Goal: Transaction & Acquisition: Purchase product/service

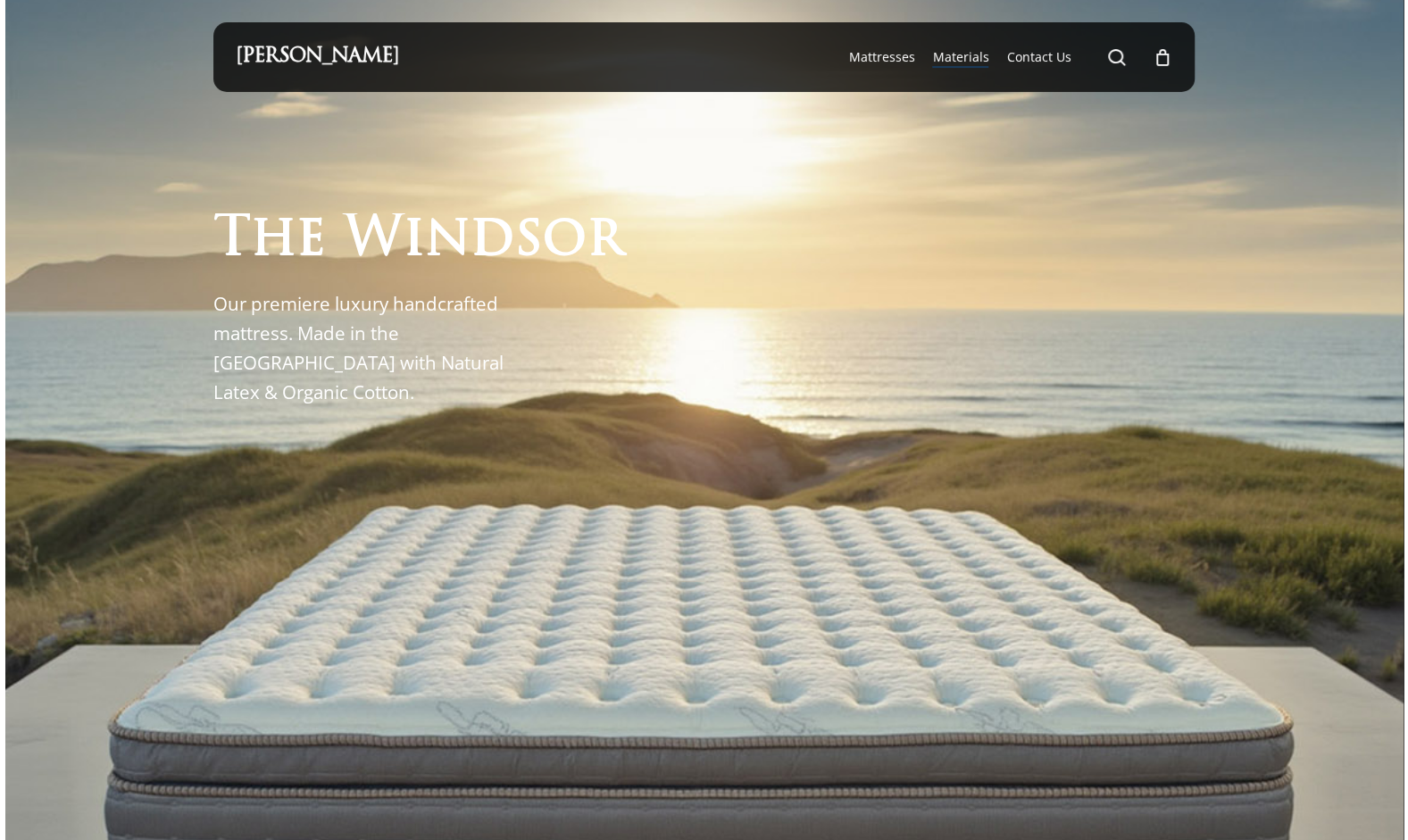
click at [957, 56] on span "Materials" at bounding box center [959, 56] width 56 height 17
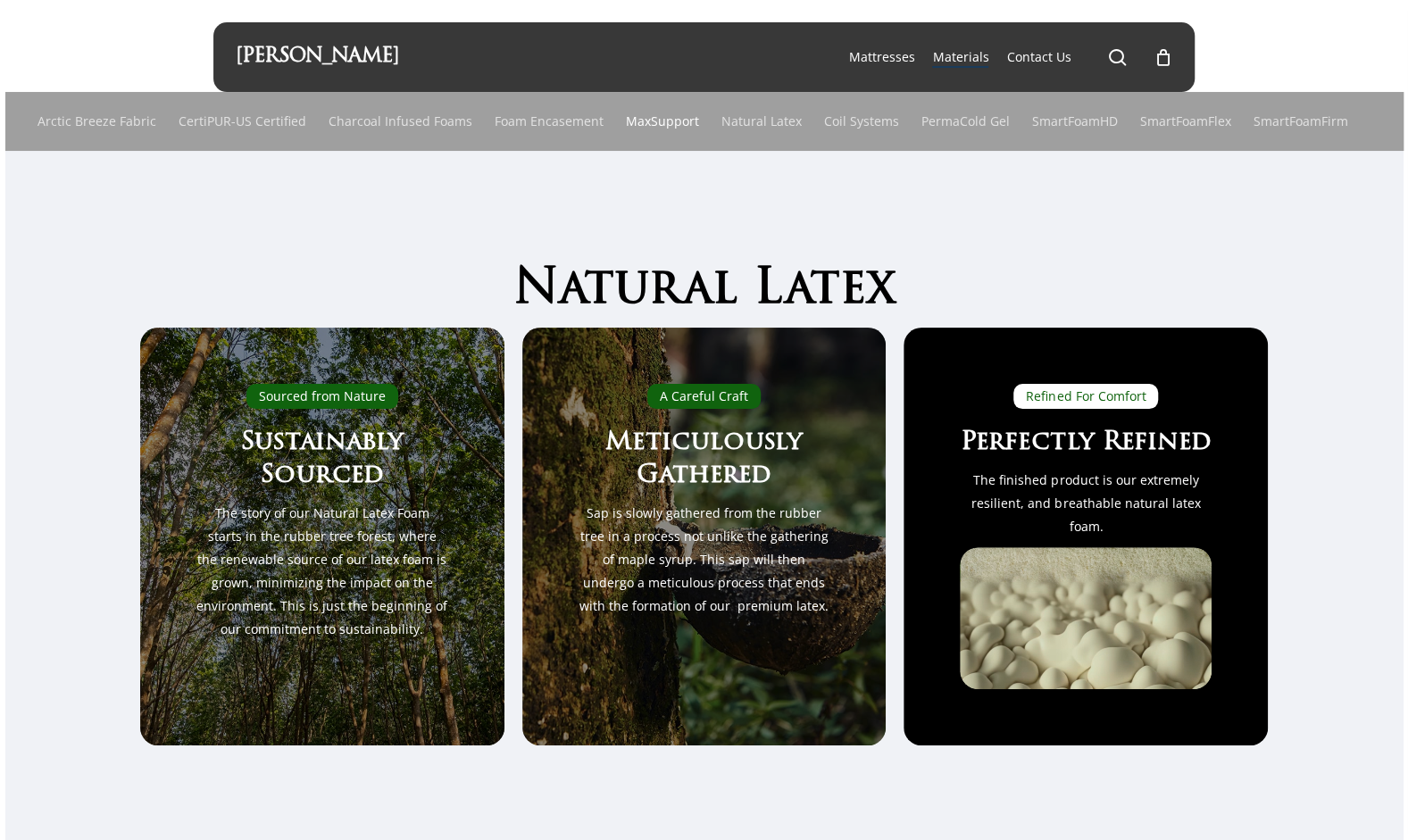
click at [664, 115] on link "MaxSupport" at bounding box center [661, 121] width 73 height 59
click at [1167, 56] on div "0" at bounding box center [1169, 52] width 19 height 19
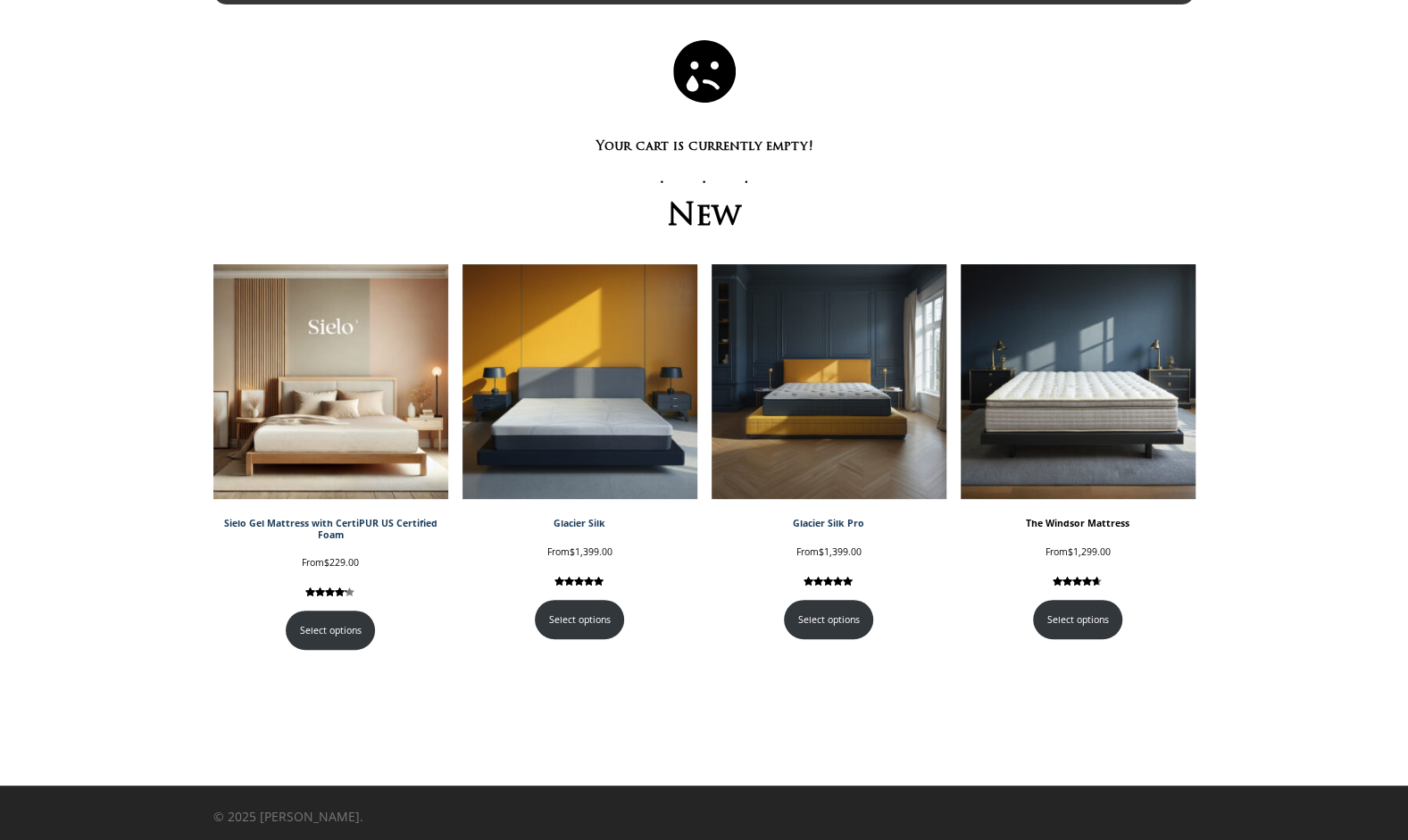
scroll to position [91, 0]
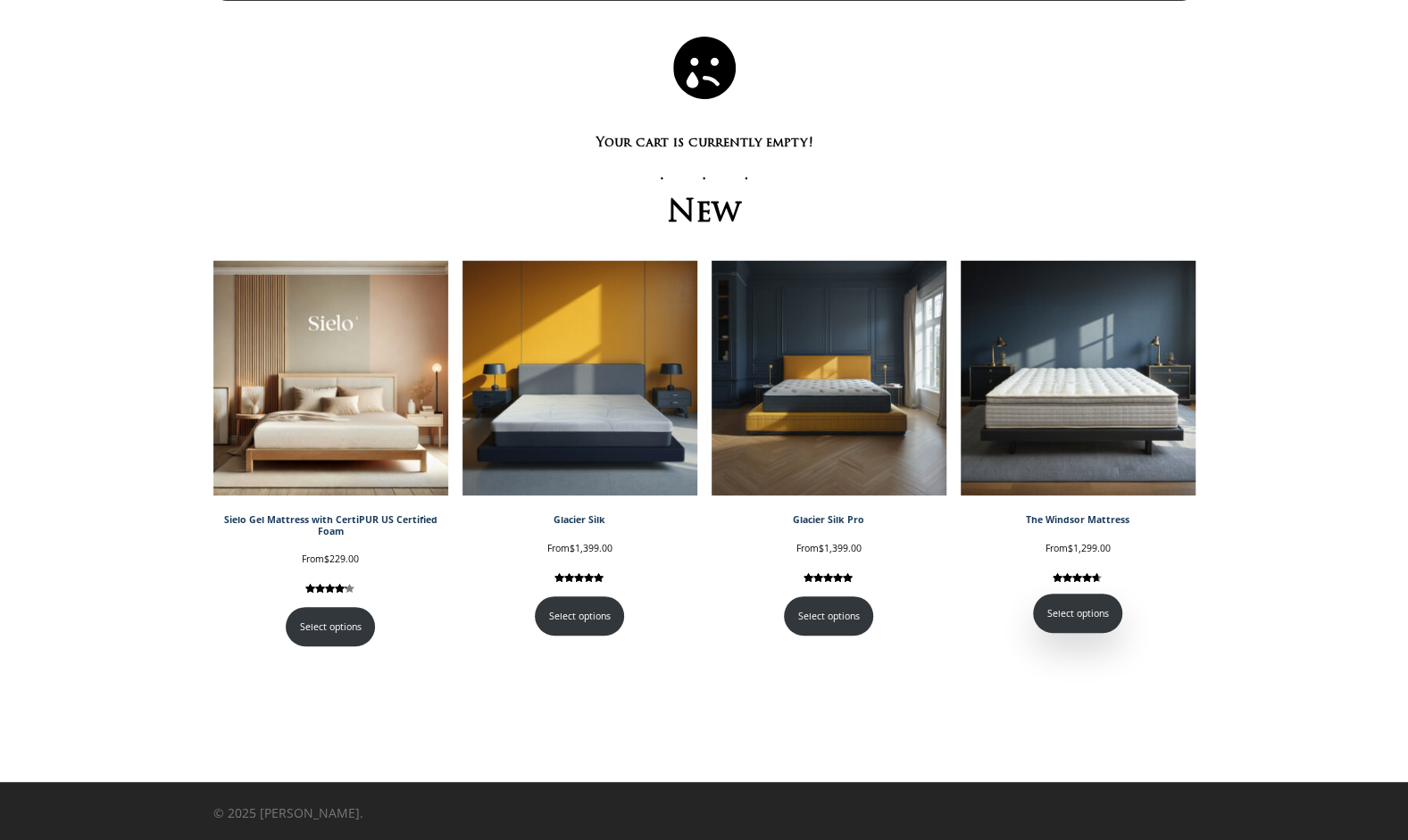
click at [1095, 623] on link "Select options" at bounding box center [1077, 613] width 90 height 39
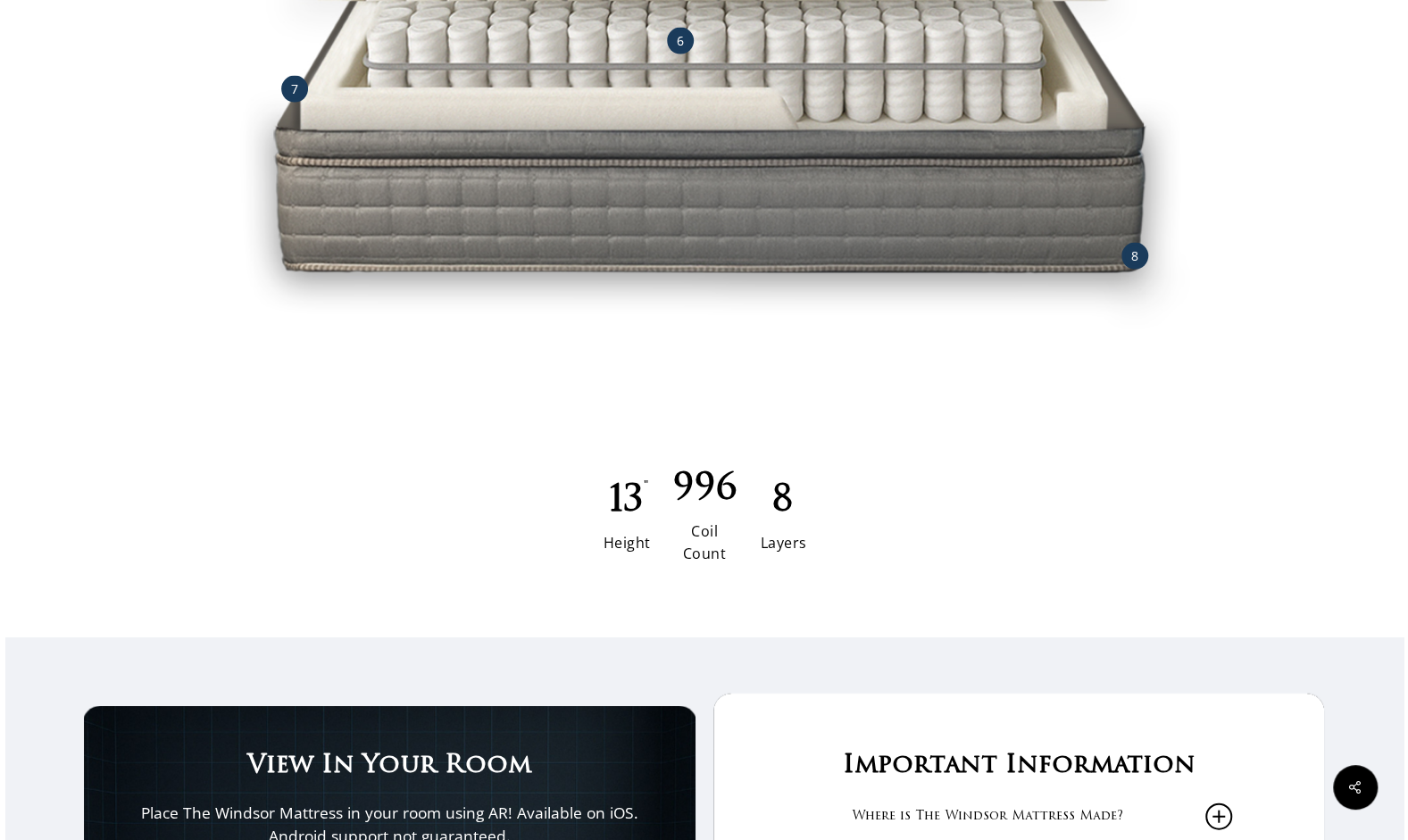
scroll to position [4463, 0]
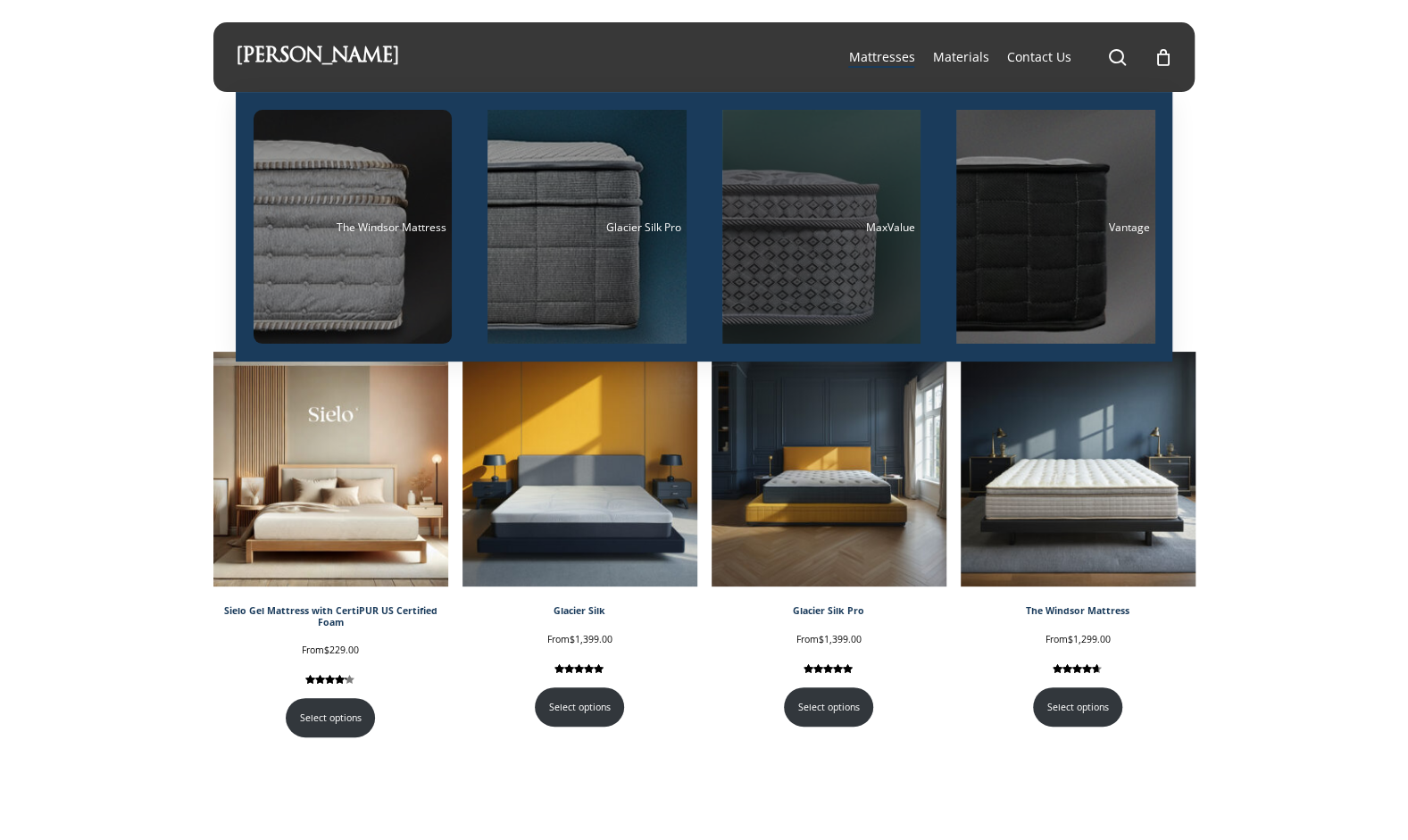
click at [857, 277] on div "Main Menu" at bounding box center [821, 227] width 199 height 234
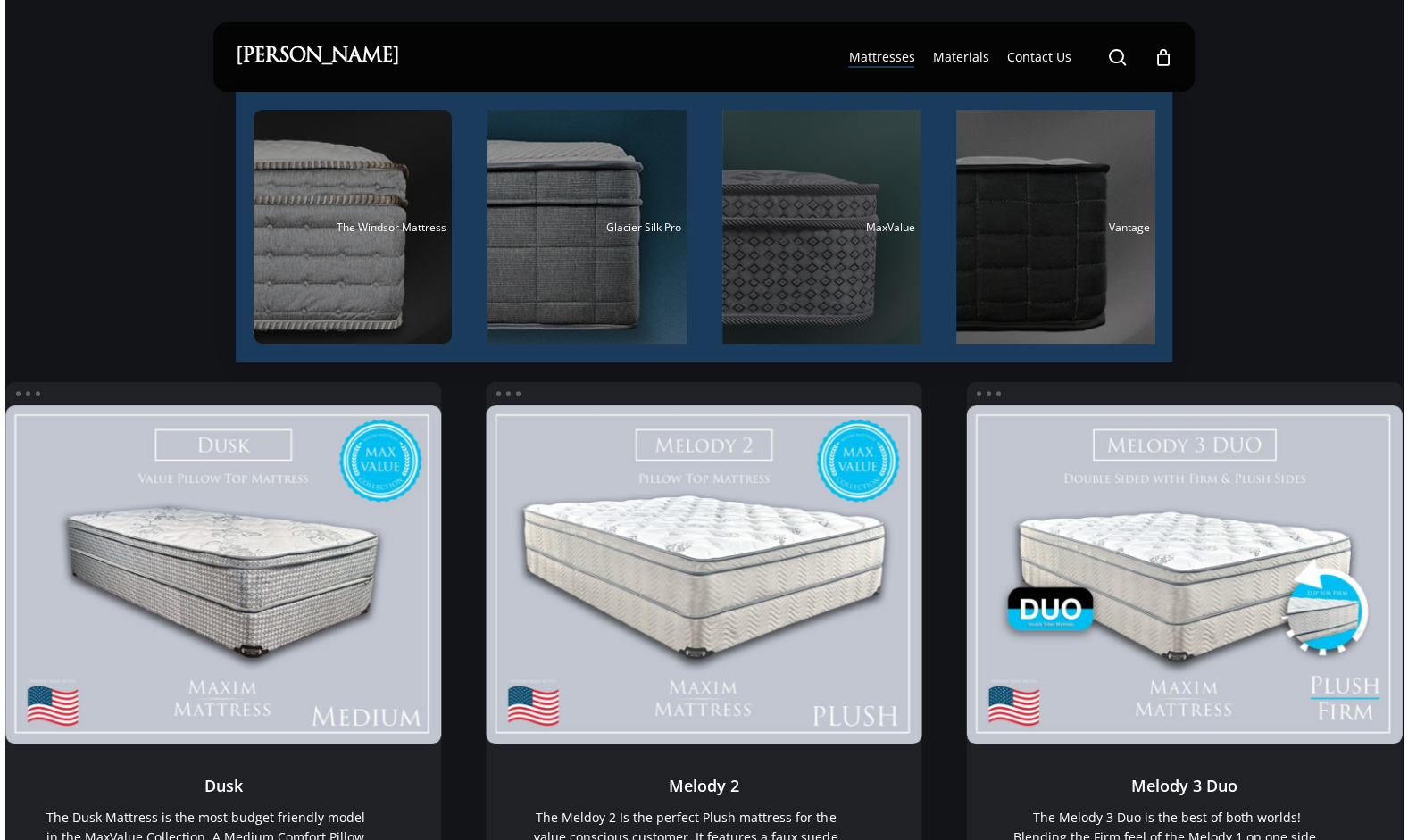
click at [804, 274] on div "Main Menu" at bounding box center [821, 227] width 199 height 234
click at [798, 267] on div "Main Menu" at bounding box center [821, 227] width 199 height 234
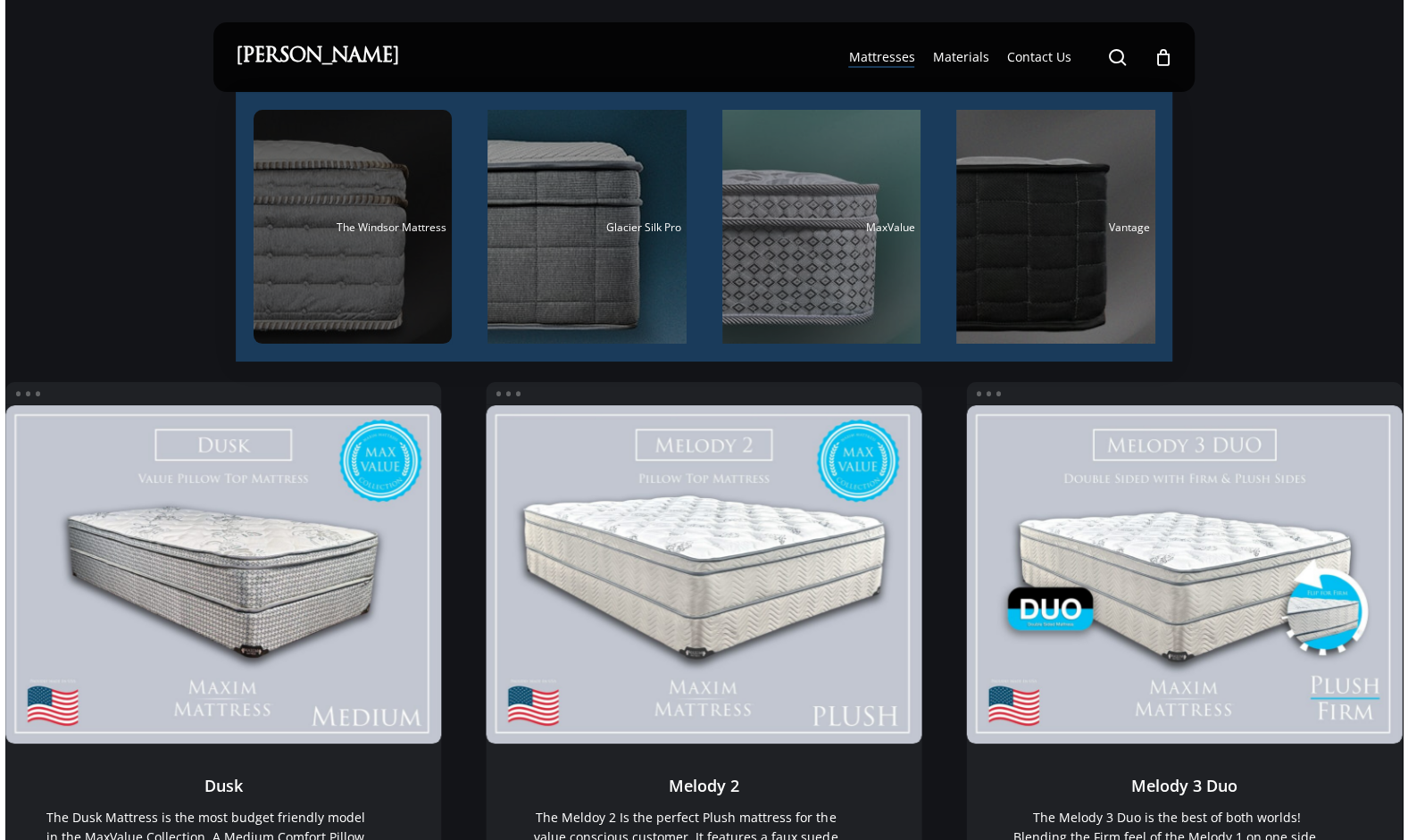
click at [368, 209] on div "Main Menu" at bounding box center [352, 227] width 199 height 234
